Goal: Check status: Check status

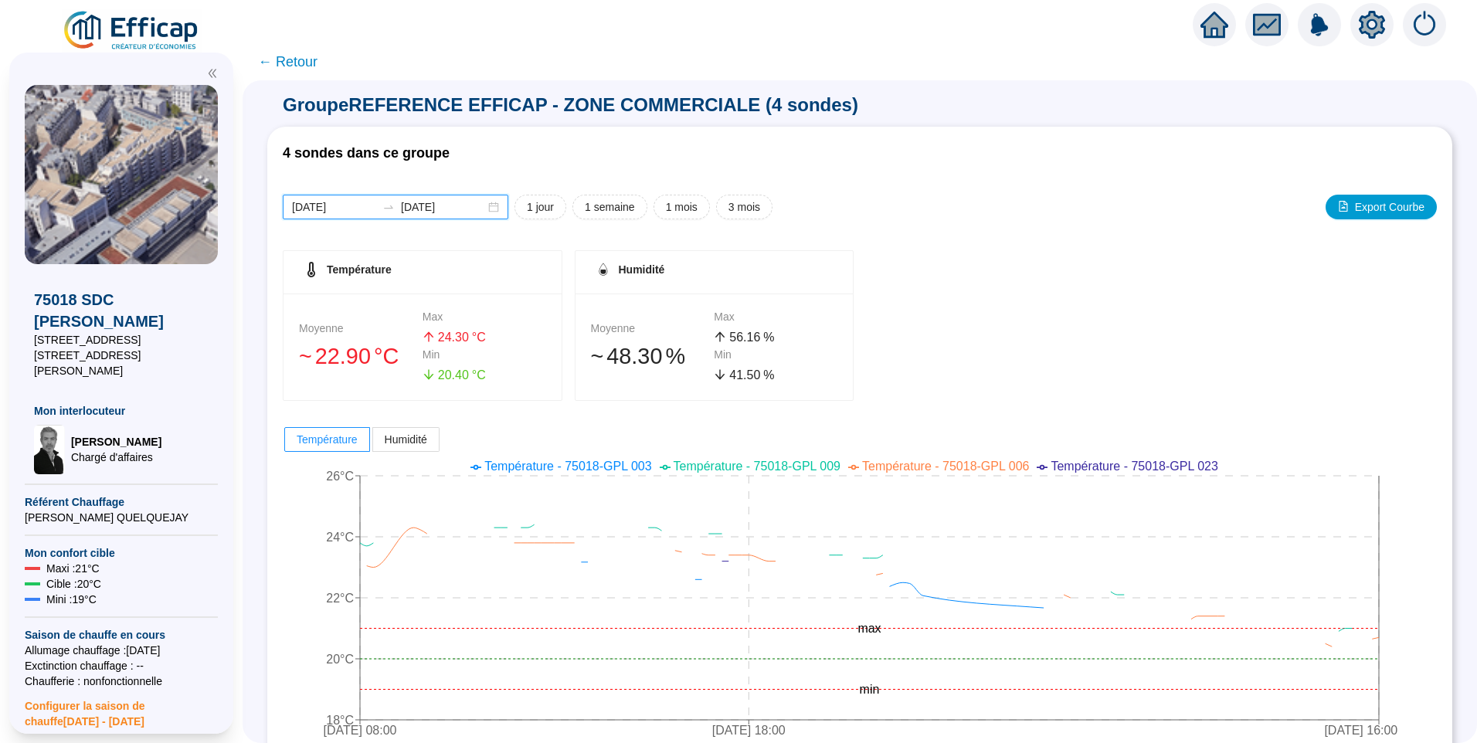
click at [356, 202] on input "[DATE]" at bounding box center [334, 207] width 84 height 16
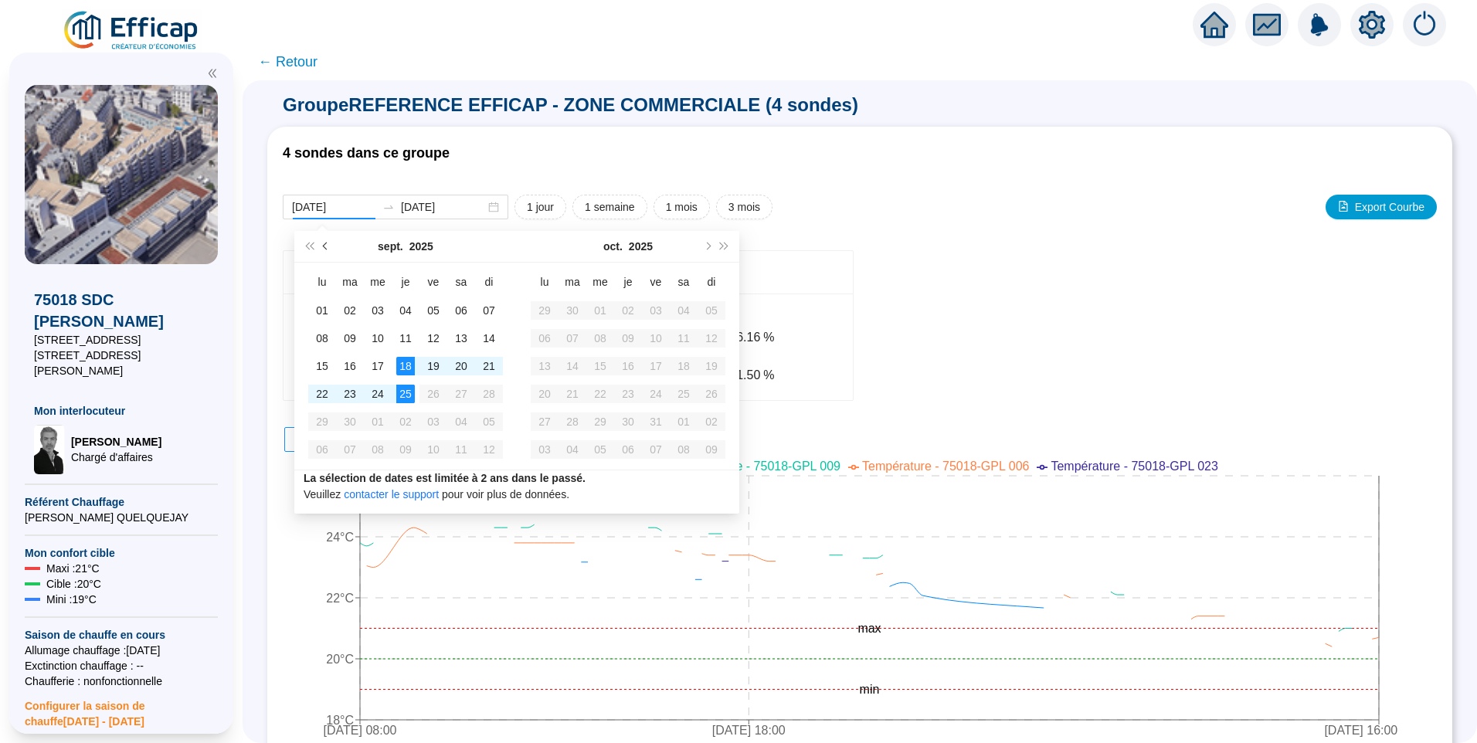
click at [326, 250] on span "Mois précédent (PageUp)" at bounding box center [327, 247] width 8 height 8
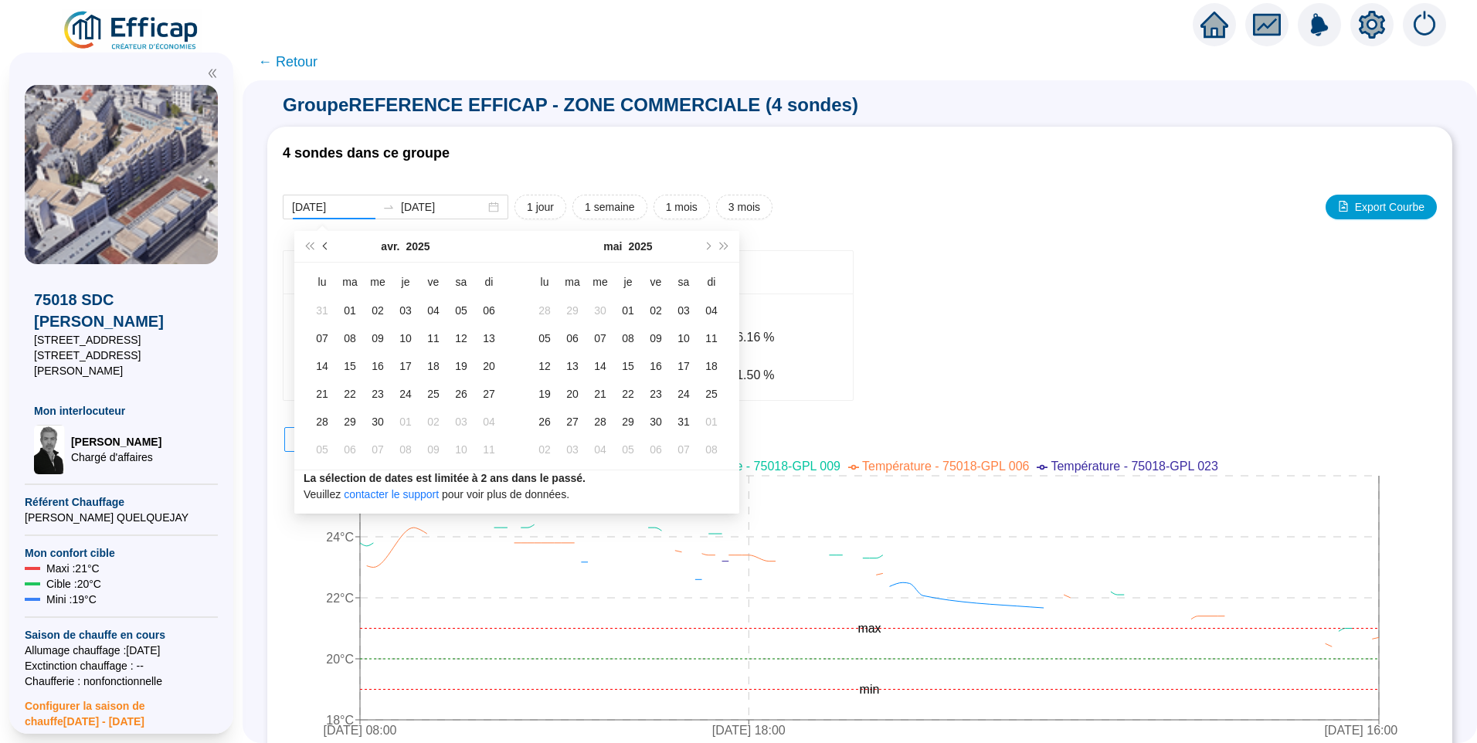
click at [326, 250] on span "Mois précédent (PageUp)" at bounding box center [327, 247] width 8 height 8
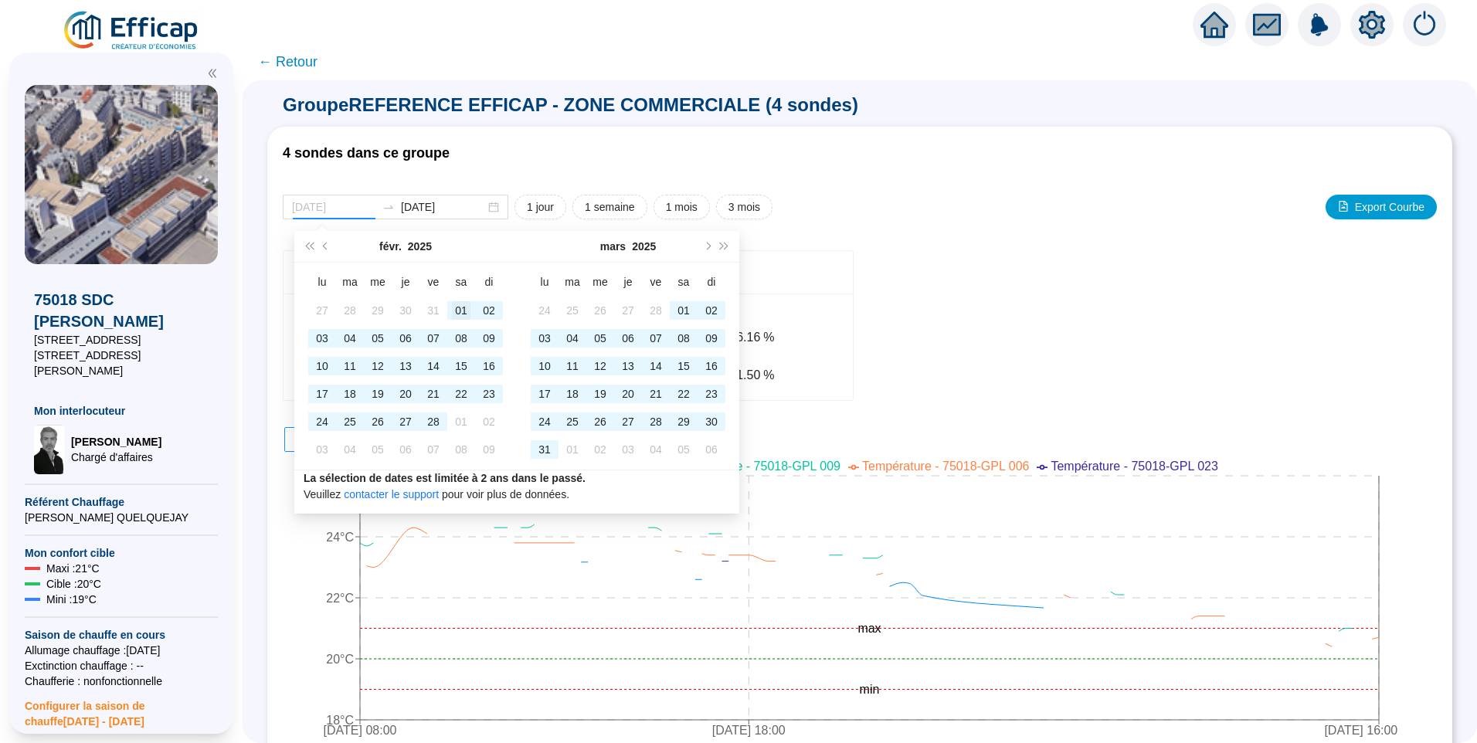
type input "[DATE]"
click at [458, 310] on div "01" at bounding box center [461, 310] width 19 height 19
type input "[DATE]"
click at [539, 450] on div "31" at bounding box center [544, 449] width 19 height 19
